Goal: Task Accomplishment & Management: Use online tool/utility

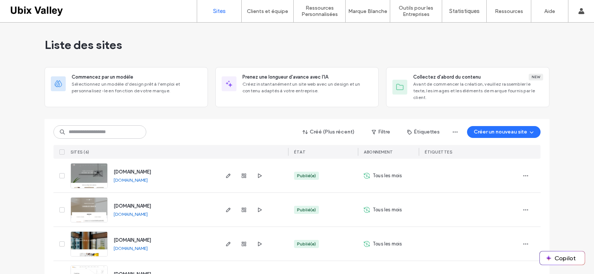
click at [89, 235] on img at bounding box center [89, 257] width 36 height 50
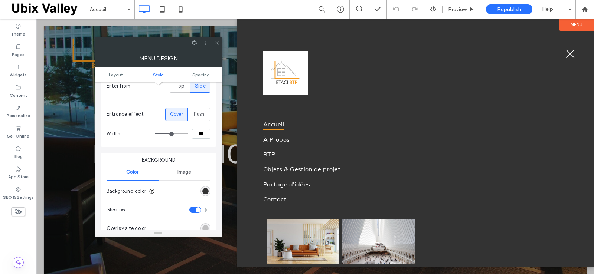
scroll to position [223, 0]
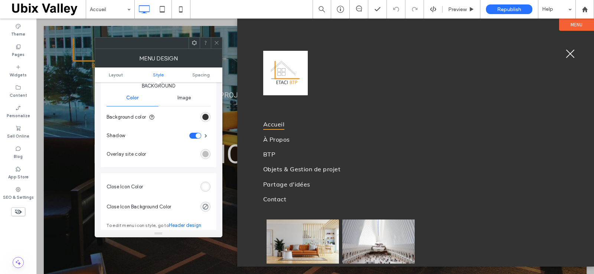
click at [204, 185] on div "rgb(255, 255, 255)" at bounding box center [205, 187] width 6 height 6
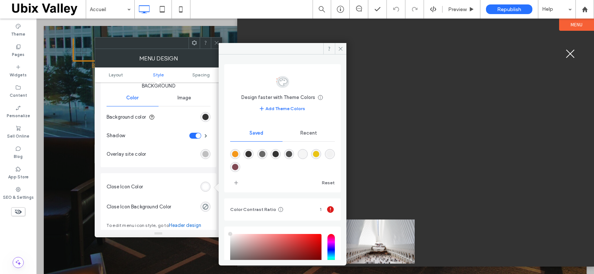
click at [304, 133] on span "Recent" at bounding box center [308, 133] width 17 height 6
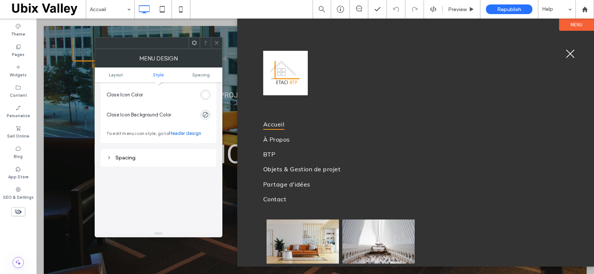
scroll to position [297, 0]
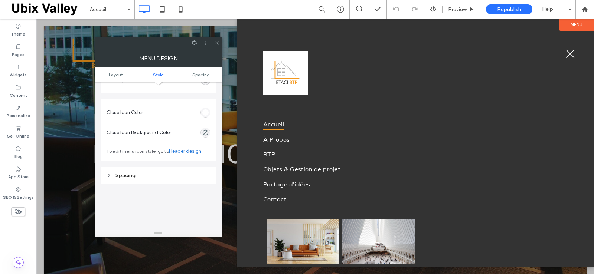
click at [108, 177] on icon at bounding box center [109, 175] width 5 height 5
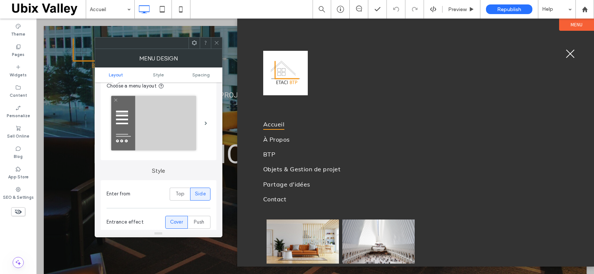
scroll to position [37, 0]
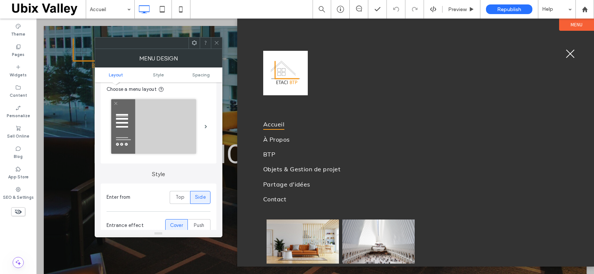
drag, startPoint x: 216, startPoint y: 43, endPoint x: 218, endPoint y: 58, distance: 15.0
click at [216, 44] on icon at bounding box center [217, 43] width 6 height 6
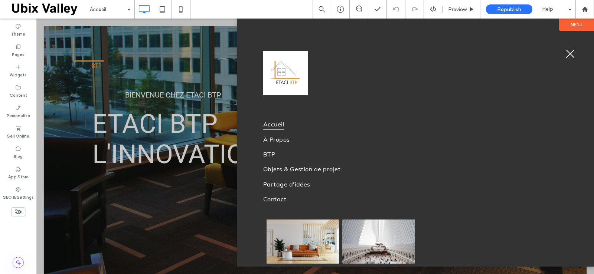
click at [572, 55] on button "menu" at bounding box center [570, 53] width 19 height 19
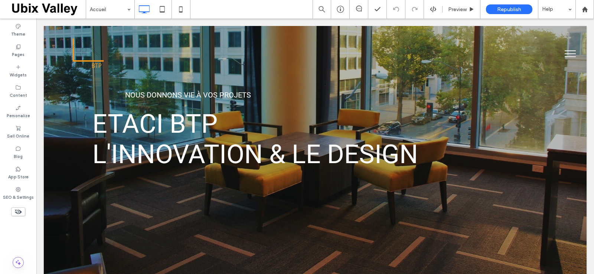
drag, startPoint x: 564, startPoint y: 57, endPoint x: 562, endPoint y: 52, distance: 4.7
click at [562, 52] on button "menu" at bounding box center [570, 53] width 19 height 19
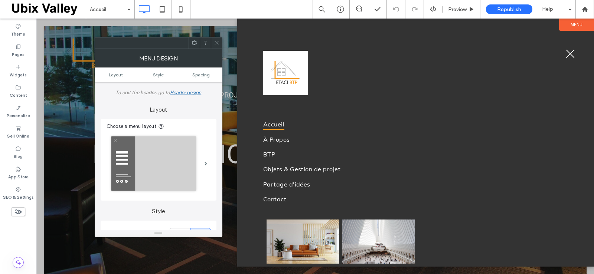
drag, startPoint x: 217, startPoint y: 43, endPoint x: 192, endPoint y: 30, distance: 28.6
click at [217, 43] on icon at bounding box center [217, 43] width 6 height 6
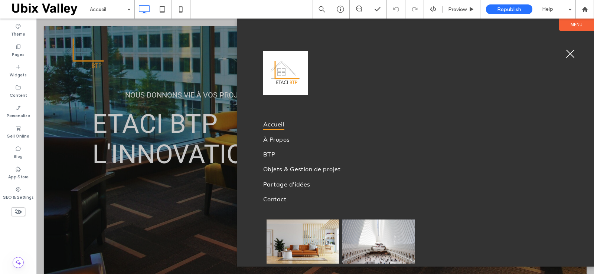
click at [570, 29] on label "Menu" at bounding box center [576, 25] width 35 height 12
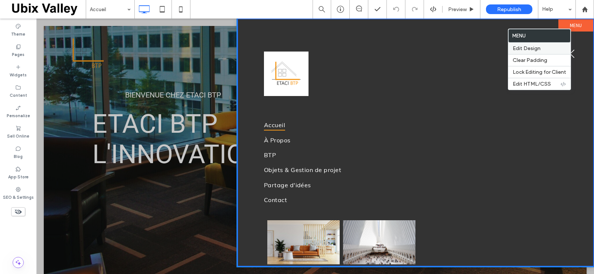
click at [531, 48] on span "Edit Design" at bounding box center [527, 48] width 28 height 6
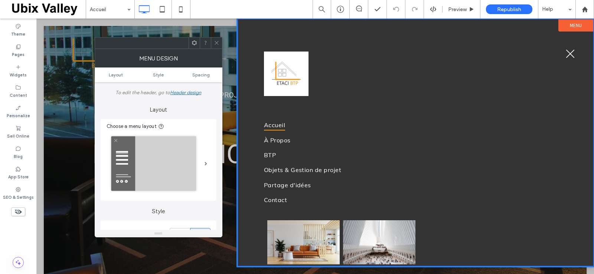
click at [218, 42] on icon at bounding box center [217, 43] width 6 height 6
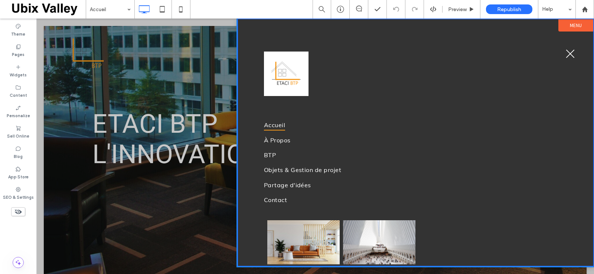
click at [572, 56] on span "menu" at bounding box center [570, 54] width 9 height 9
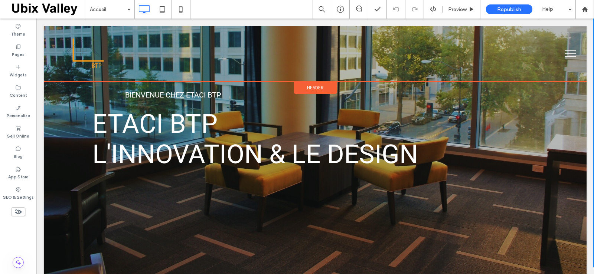
click at [311, 87] on span "Header" at bounding box center [315, 88] width 17 height 6
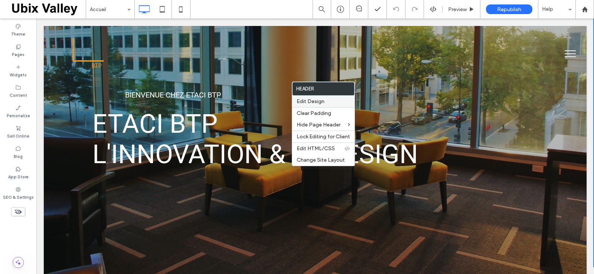
click at [313, 102] on span "Edit Design" at bounding box center [311, 101] width 28 height 6
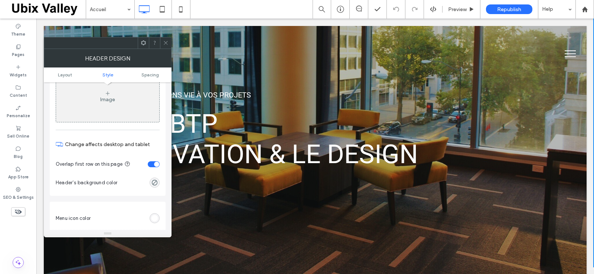
scroll to position [334, 0]
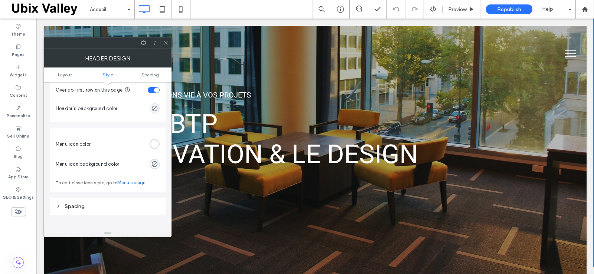
click at [157, 143] on div "rgb(255, 255, 255)" at bounding box center [154, 144] width 6 height 6
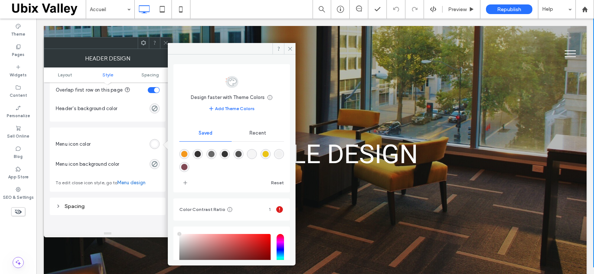
type input "****"
click at [251, 133] on span "Recent" at bounding box center [257, 133] width 17 height 6
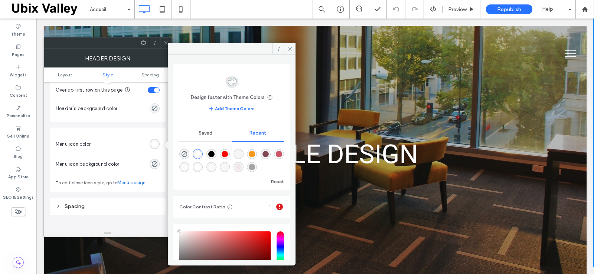
click at [212, 153] on div "rgba(0, 0, 0, 1)" at bounding box center [211, 154] width 6 height 6
click at [207, 133] on span "Saved" at bounding box center [206, 133] width 14 height 6
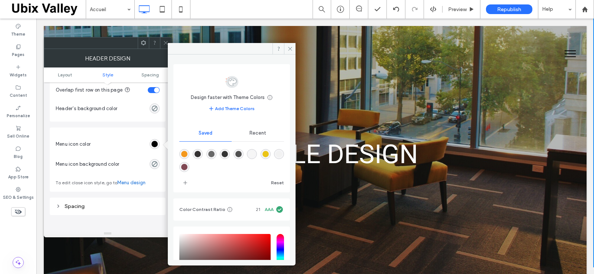
click at [198, 154] on div "rgba(52,50,50,1)" at bounding box center [198, 154] width 6 height 6
click at [252, 134] on span "Recent" at bounding box center [257, 133] width 17 height 6
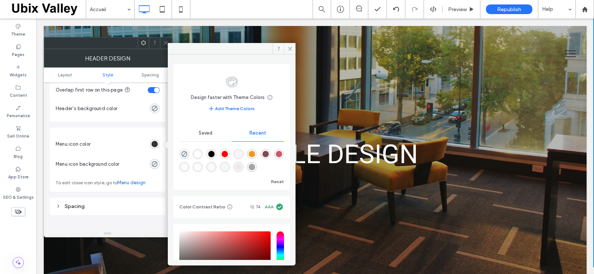
click at [215, 154] on div "rgba(0, 0, 0, 1)" at bounding box center [211, 154] width 6 height 6
click at [255, 154] on div "rgba(244, 152, 28, 1)" at bounding box center [252, 154] width 6 height 6
type input "*******"
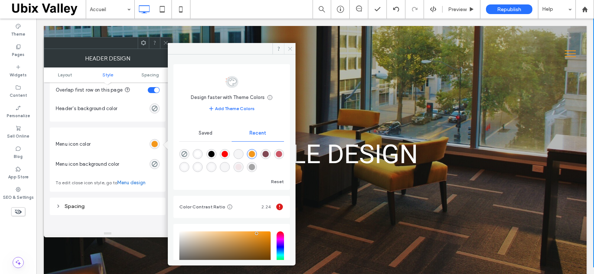
drag, startPoint x: 292, startPoint y: 48, endPoint x: 244, endPoint y: 34, distance: 50.4
click at [292, 48] on icon at bounding box center [290, 49] width 6 height 6
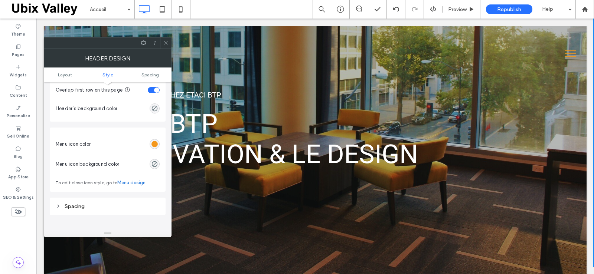
click at [165, 42] on icon at bounding box center [166, 43] width 6 height 6
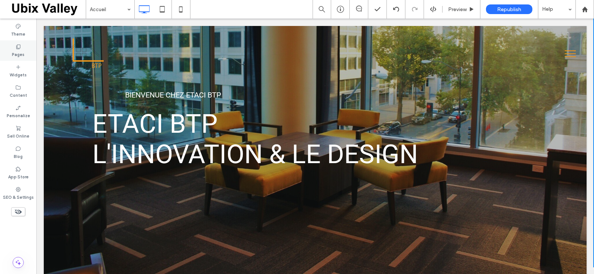
click at [14, 49] on div "Pages" at bounding box center [18, 50] width 36 height 20
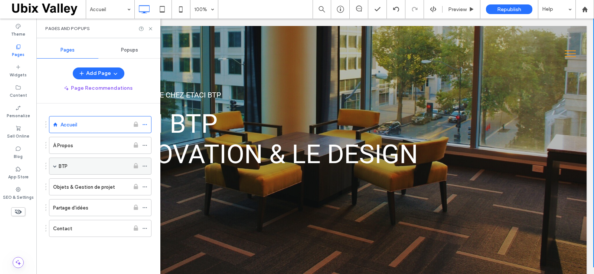
click at [89, 165] on div "BTP" at bounding box center [94, 167] width 71 height 8
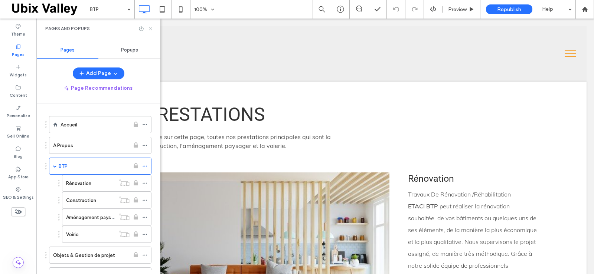
click at [148, 29] on icon at bounding box center [151, 29] width 6 height 6
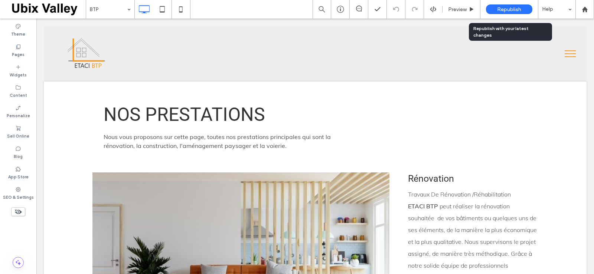
click at [506, 9] on span "Republish" at bounding box center [509, 9] width 24 height 6
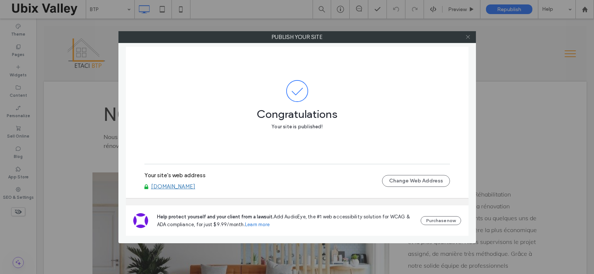
click at [467, 38] on icon at bounding box center [468, 37] width 6 height 6
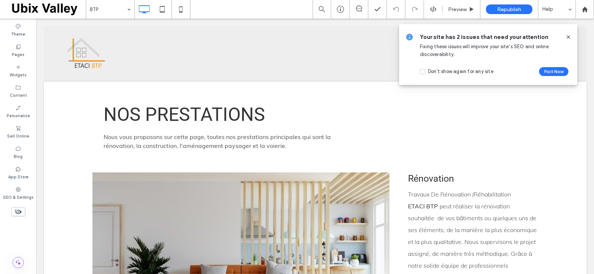
click at [569, 37] on icon at bounding box center [568, 37] width 6 height 6
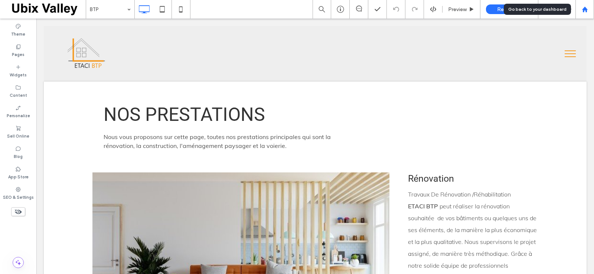
drag, startPoint x: 584, startPoint y: 9, endPoint x: 581, endPoint y: 14, distance: 6.0
click at [584, 9] on use at bounding box center [585, 9] width 6 height 6
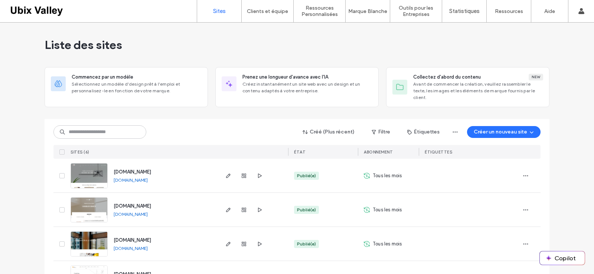
click at [127, 246] on link "[DOMAIN_NAME]" at bounding box center [131, 249] width 34 height 6
click at [85, 238] on img at bounding box center [89, 257] width 36 height 50
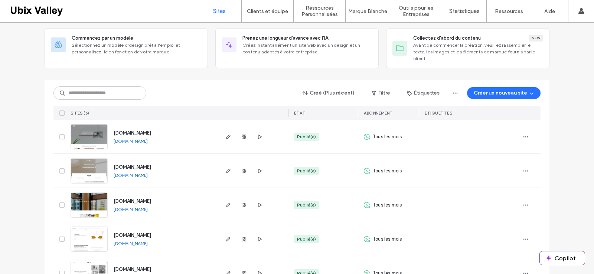
scroll to position [92, 0]
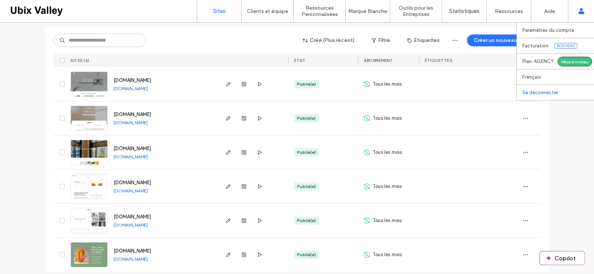
click at [543, 94] on label "Se déconnecter" at bounding box center [540, 93] width 36 height 6
